Goal: Find specific fact: Find specific fact

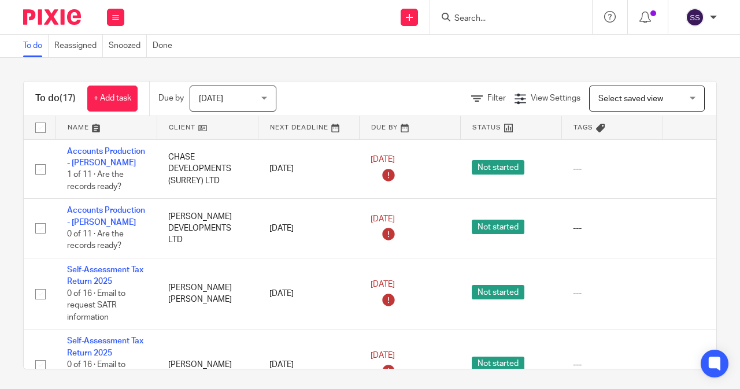
click at [457, 18] on input "Search" at bounding box center [505, 19] width 104 height 10
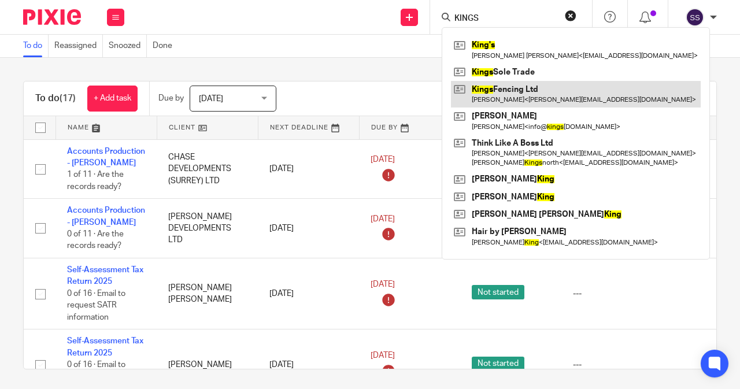
type input "KINGS"
click at [541, 96] on link at bounding box center [576, 94] width 250 height 27
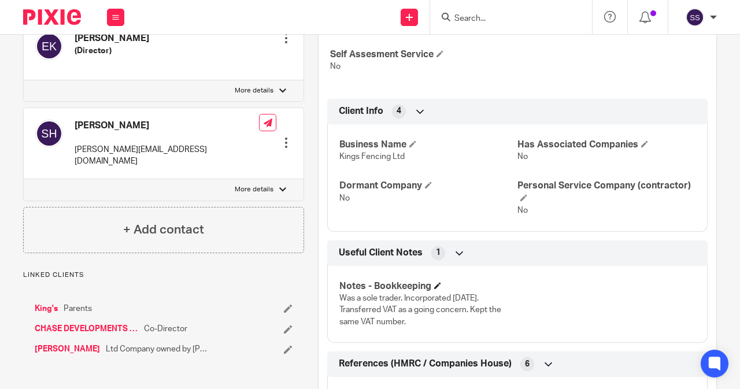
scroll to position [694, 0]
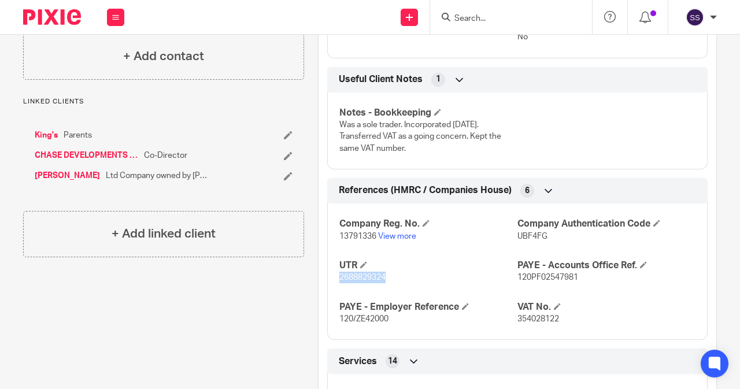
drag, startPoint x: 383, startPoint y: 262, endPoint x: 336, endPoint y: 264, distance: 46.3
click at [339, 272] on p "2688829324" at bounding box center [428, 278] width 178 height 12
copy span "2688829324"
